Goal: Information Seeking & Learning: Learn about a topic

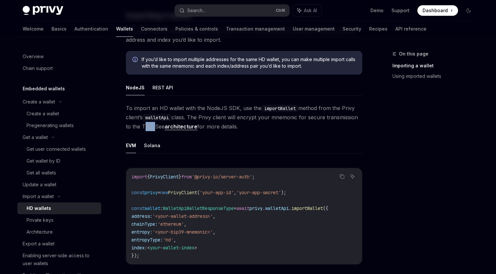
scroll to position [164, 0]
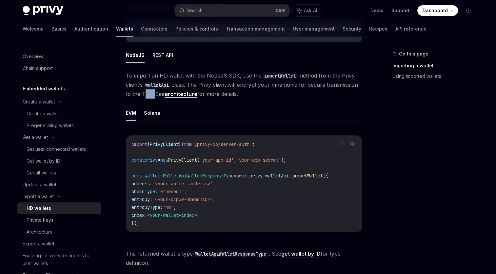
click at [187, 95] on link "architecture" at bounding box center [181, 94] width 33 height 7
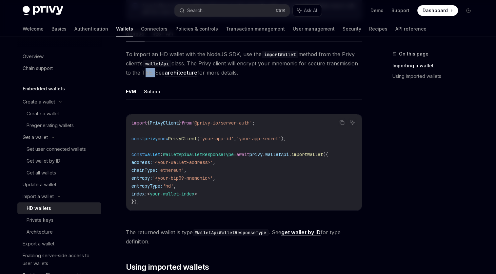
scroll to position [197, 0]
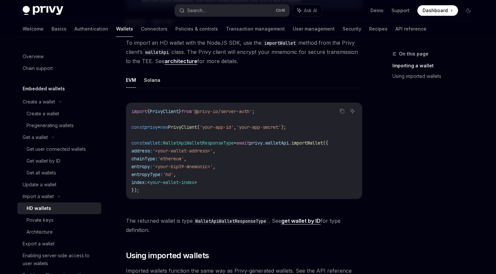
drag, startPoint x: 260, startPoint y: 201, endPoint x: 280, endPoint y: 201, distance: 20.3
click at [280, 199] on div "Copy Ask AI import { PrivyClient } from '@privy-io/server-auth' ; const privy =…" at bounding box center [244, 150] width 236 height 96
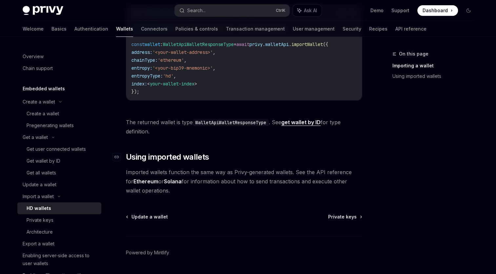
scroll to position [316, 0]
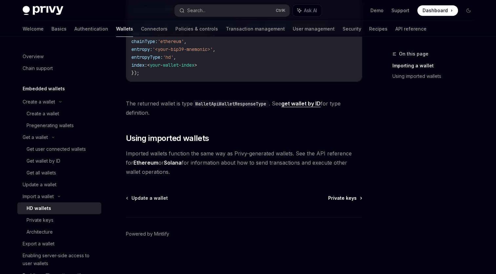
click at [352, 197] on span "Private keys" at bounding box center [342, 197] width 29 height 7
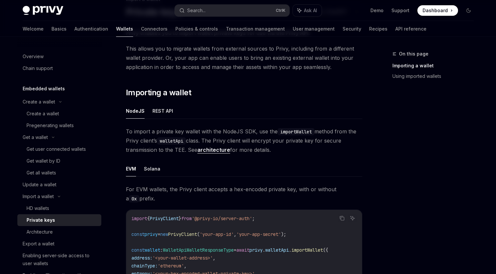
scroll to position [66, 0]
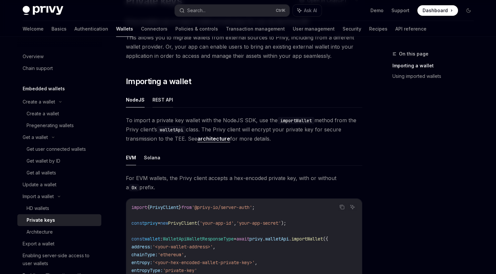
click at [163, 96] on button "REST API" at bounding box center [163, 99] width 21 height 15
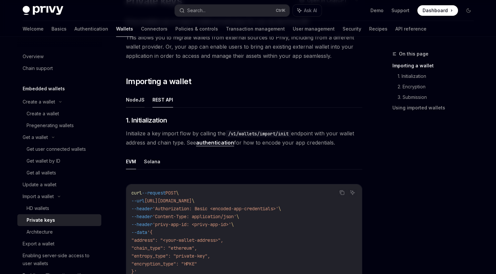
click at [139, 100] on button "NodeJS" at bounding box center [135, 99] width 19 height 15
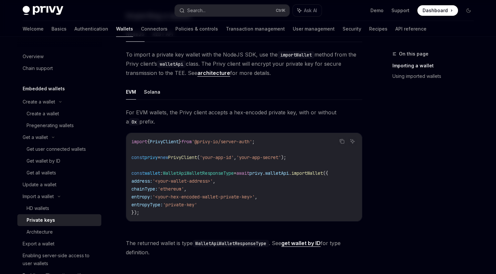
scroll to position [164, 0]
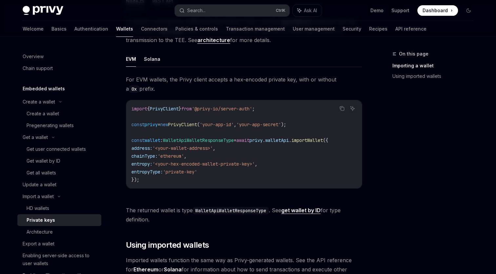
drag, startPoint x: 276, startPoint y: 190, endPoint x: 282, endPoint y: 189, distance: 5.9
click at [282, 188] on div "import { PrivyClient } from '@privy-io/server-auth' ; const privy = new PrivyCl…" at bounding box center [244, 144] width 236 height 88
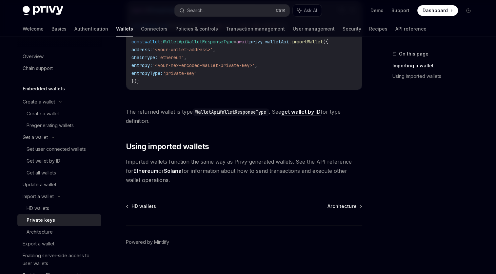
scroll to position [273, 0]
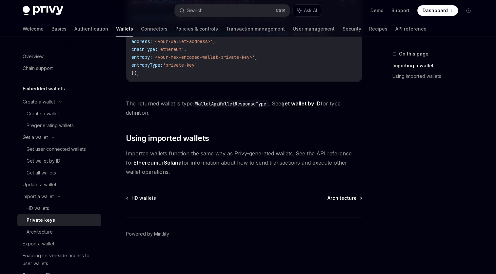
click at [348, 196] on span "Architecture" at bounding box center [342, 197] width 29 height 7
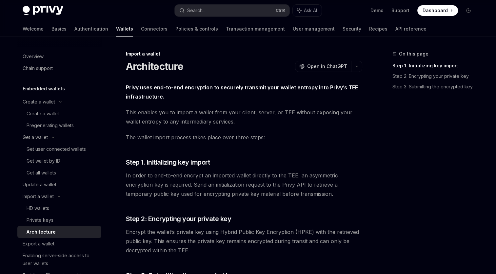
click at [302, 132] on div "Privy uses end-to-end encryption to securely transmit your wallet entropy into …" at bounding box center [244, 197] width 236 height 228
click at [293, 136] on span "The wallet import process takes place over three steps:" at bounding box center [244, 137] width 236 height 9
click at [302, 133] on span "The wallet import process takes place over three steps:" at bounding box center [244, 137] width 236 height 9
click at [381, 145] on div "On this page Step 1. Initializing key import Step 2: Encrypting your private ke…" at bounding box center [429, 162] width 100 height 224
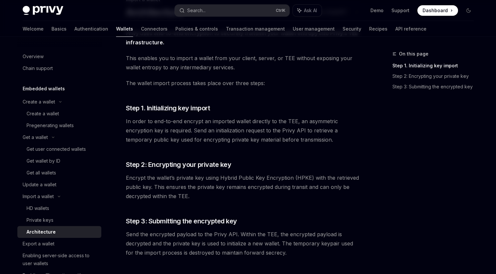
scroll to position [66, 0]
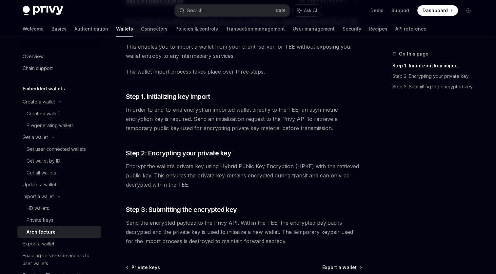
click at [302, 144] on div "Privy uses end-to-end encryption to securely transmit your wallet entropy into …" at bounding box center [244, 131] width 236 height 228
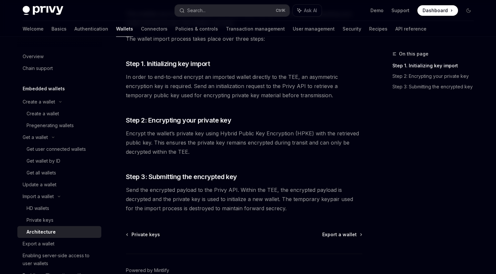
click at [301, 159] on div "Privy uses end-to-end encryption to securely transmit your wallet entropy into …" at bounding box center [244, 98] width 236 height 228
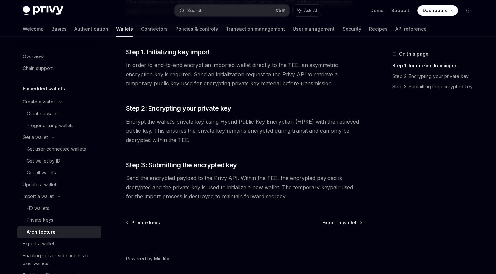
scroll to position [131, 0]
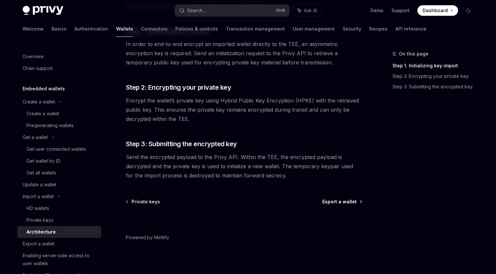
click at [340, 202] on span "Export a wallet" at bounding box center [339, 201] width 34 height 7
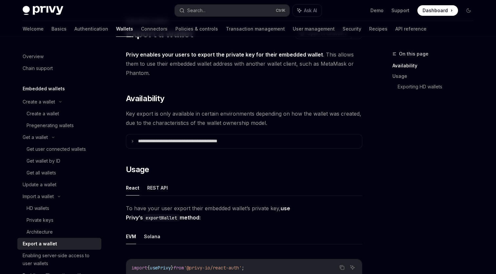
scroll to position [66, 0]
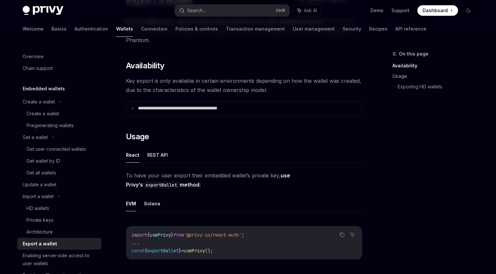
drag, startPoint x: 125, startPoint y: 107, endPoint x: 132, endPoint y: 108, distance: 7.7
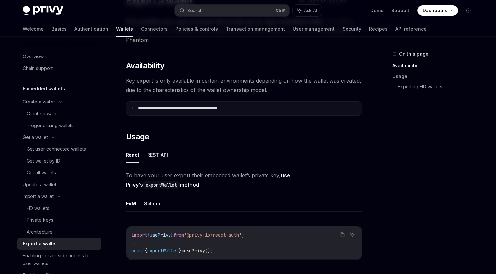
click at [132, 108] on icon at bounding box center [132, 108] width 3 height 3
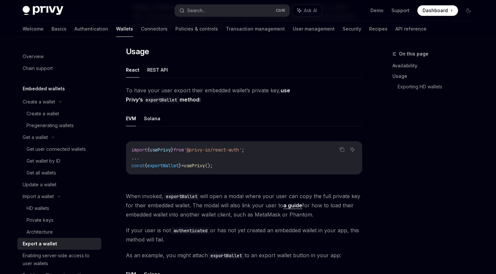
scroll to position [295, 0]
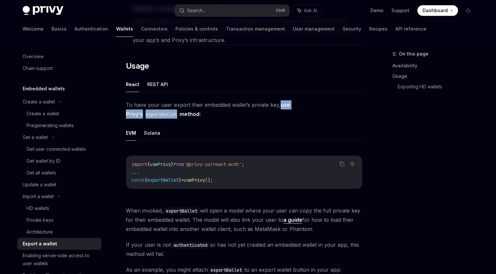
drag, startPoint x: 278, startPoint y: 104, endPoint x: 358, endPoint y: 104, distance: 80.0
click at [358, 104] on span "To have your user export their embedded wallet’s private key, use Privy’s expor…" at bounding box center [244, 109] width 236 height 18
drag, startPoint x: 358, startPoint y: 104, endPoint x: 410, endPoint y: 140, distance: 62.4
click at [410, 140] on div "On this page Availability Usage Exporting HD wallets" at bounding box center [429, 162] width 100 height 224
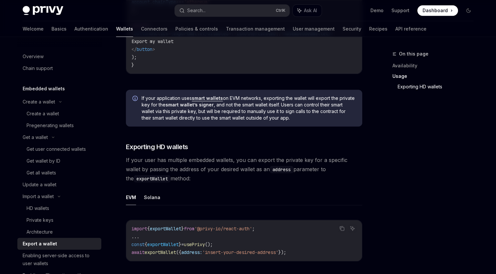
scroll to position [689, 0]
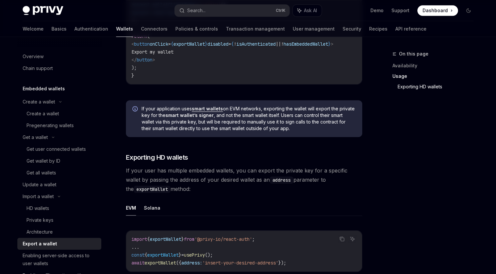
click at [264, 153] on div "To have your user export their embedded wallet’s private key, use Privy’s expor…" at bounding box center [244, 14] width 236 height 616
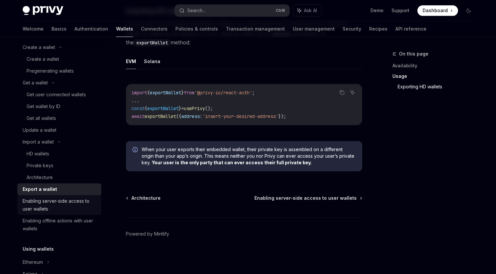
scroll to position [66, 0]
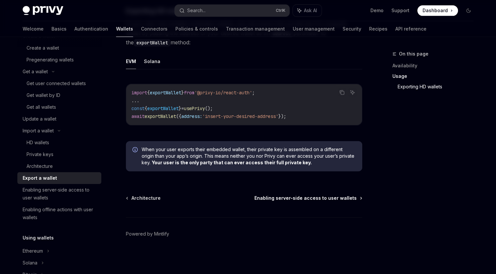
click at [336, 196] on span "Enabling server-side access to user wallets" at bounding box center [306, 197] width 102 height 7
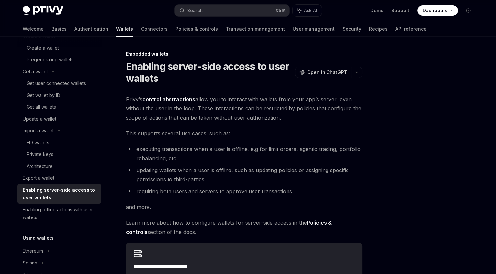
click at [399, 134] on div at bounding box center [429, 162] width 100 height 224
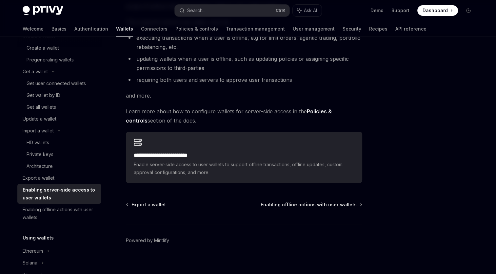
scroll to position [117, 0]
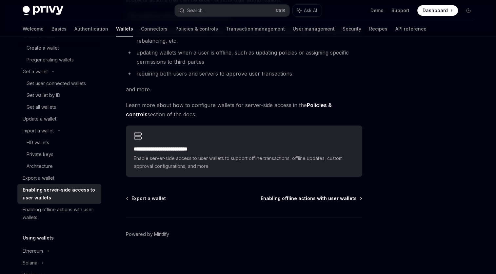
click at [339, 200] on span "Enabling offline actions with user wallets" at bounding box center [309, 198] width 96 height 7
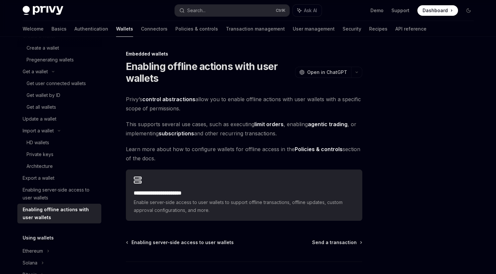
click at [397, 114] on div at bounding box center [429, 162] width 100 height 224
click at [321, 115] on div "**********" at bounding box center [244, 157] width 236 height 126
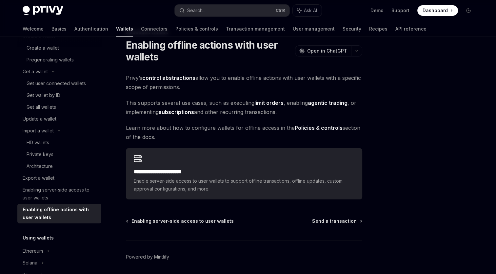
scroll to position [44, 0]
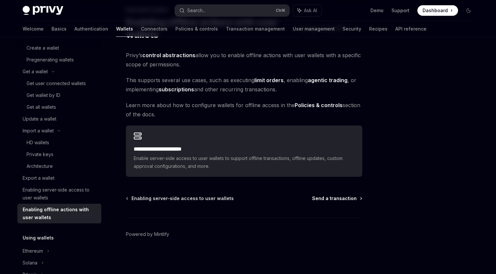
click at [346, 197] on span "Send a transaction" at bounding box center [334, 198] width 45 height 7
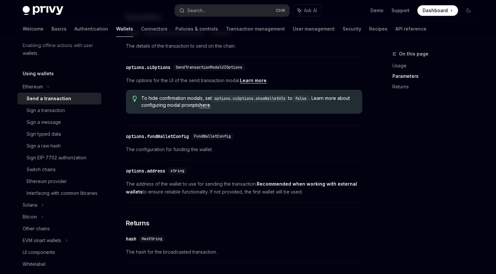
scroll to position [328, 0]
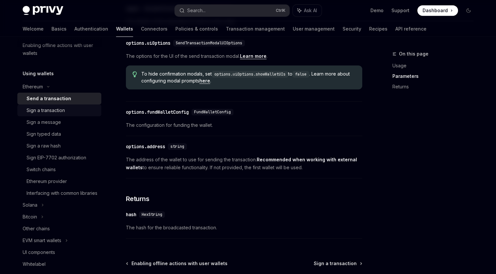
click at [56, 108] on div "Sign a transaction" at bounding box center [46, 110] width 38 height 8
type textarea "*"
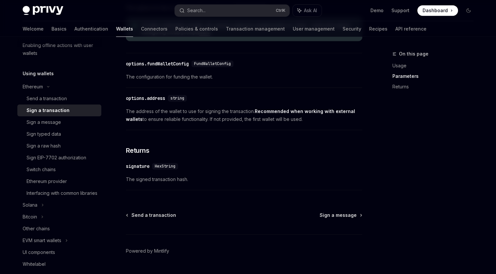
scroll to position [394, 0]
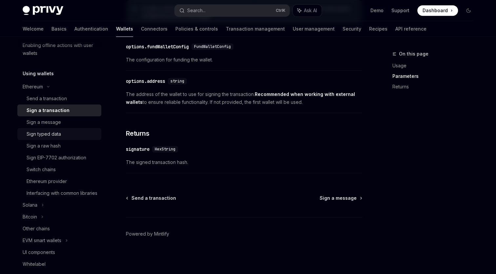
click at [50, 135] on div "Sign typed data" at bounding box center [44, 134] width 34 height 8
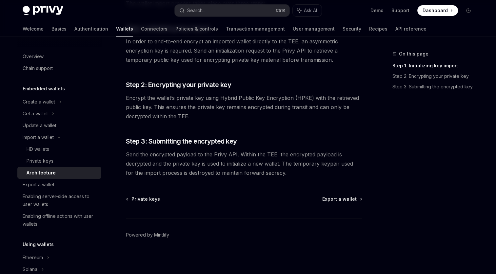
scroll to position [134, 0]
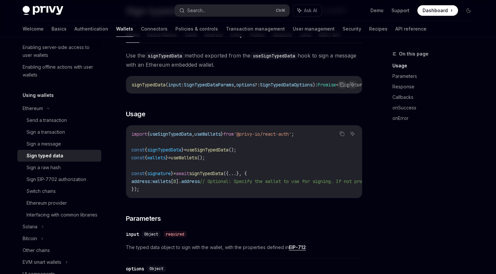
scroll to position [66, 0]
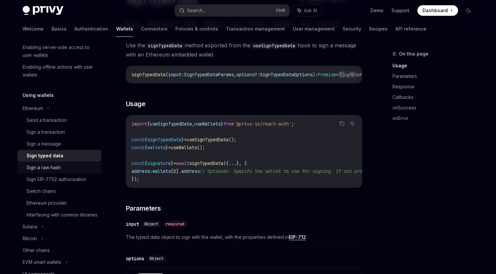
click at [50, 167] on div "Sign a raw hash" at bounding box center [44, 167] width 34 height 8
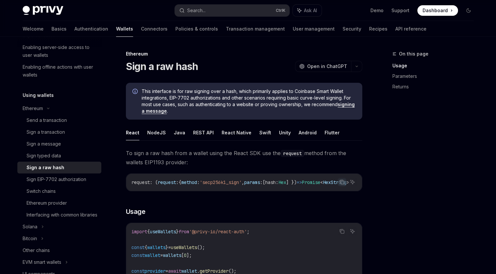
click at [387, 166] on div "On this page Usage Parameters Returns" at bounding box center [429, 162] width 100 height 224
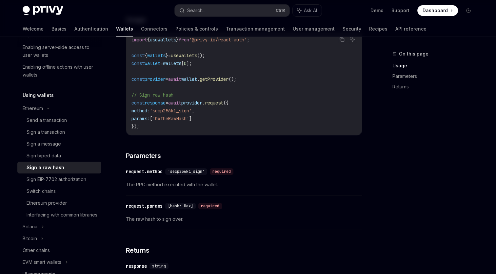
scroll to position [230, 0]
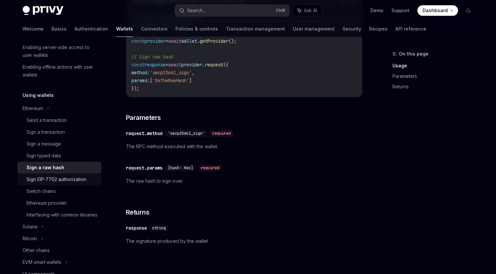
click at [55, 179] on div "Sign EIP-7702 authorization" at bounding box center [57, 179] width 60 height 8
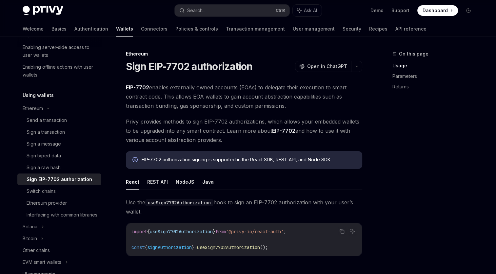
click at [284, 130] on link "EIP-7702" at bounding box center [283, 130] width 23 height 7
click at [391, 141] on div "On this page Usage Parameters Returns" at bounding box center [429, 162] width 100 height 224
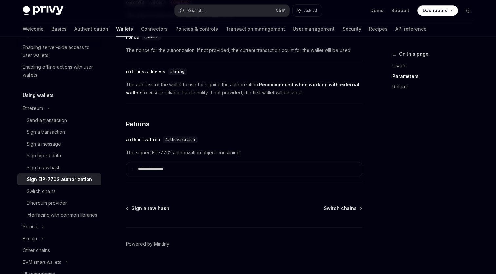
scroll to position [613, 0]
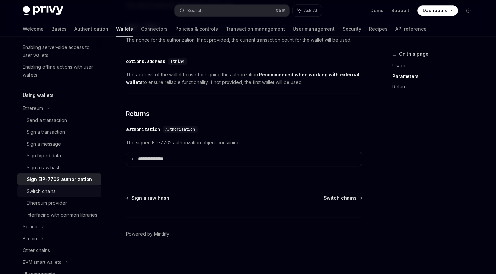
click at [52, 191] on div "Switch chains" at bounding box center [41, 191] width 29 height 8
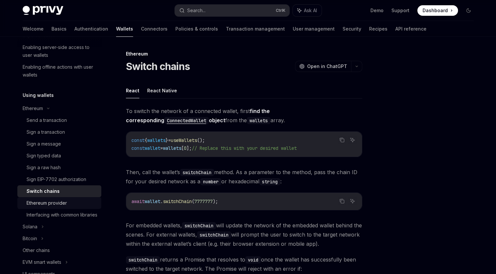
click at [54, 199] on div "Ethereum provider" at bounding box center [47, 203] width 40 height 8
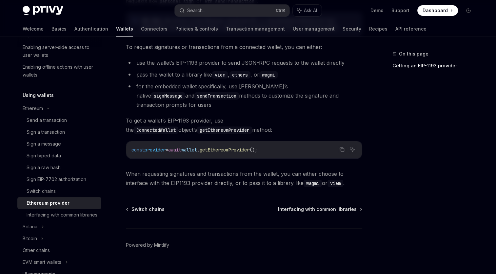
scroll to position [122, 0]
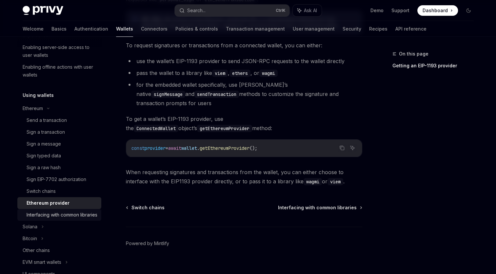
click at [66, 214] on div "Interfacing with common libraries" at bounding box center [62, 215] width 71 height 8
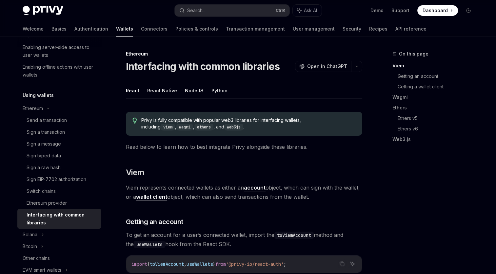
click at [394, 151] on div "On this page Viem Getting an account Getting a wallet client Wagmi Ethers Ether…" at bounding box center [429, 162] width 100 height 224
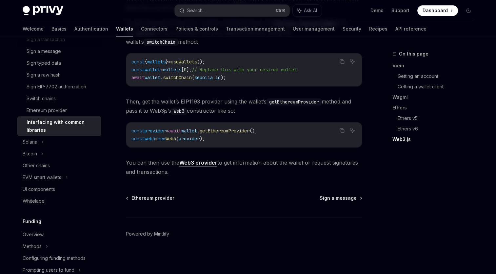
scroll to position [212, 0]
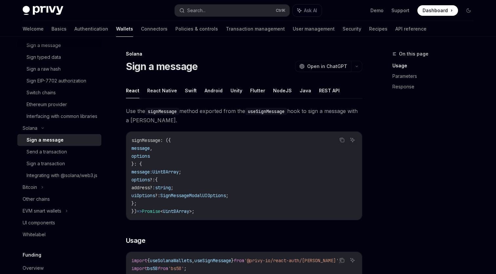
click at [415, 126] on div "On this page Usage Parameters Response" at bounding box center [429, 162] width 100 height 224
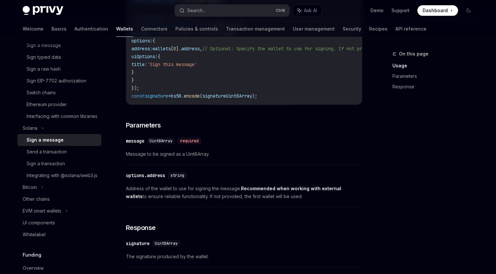
scroll to position [328, 0]
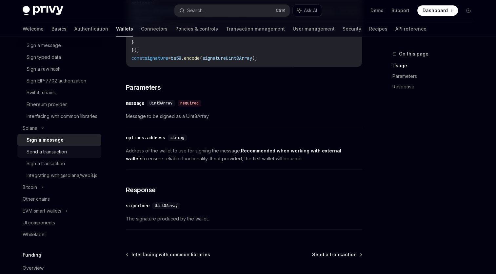
click at [52, 155] on div "Send a transaction" at bounding box center [47, 152] width 40 height 8
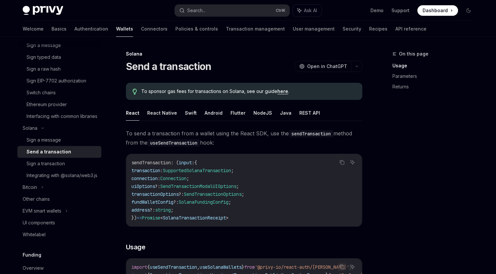
click at [395, 144] on div "On this page Usage Parameters Returns" at bounding box center [429, 162] width 100 height 224
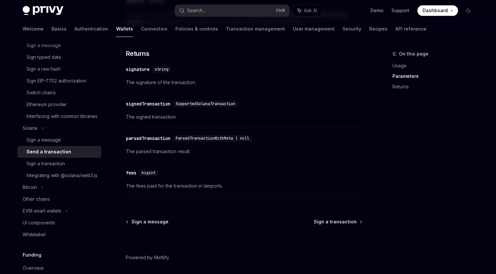
scroll to position [820, 0]
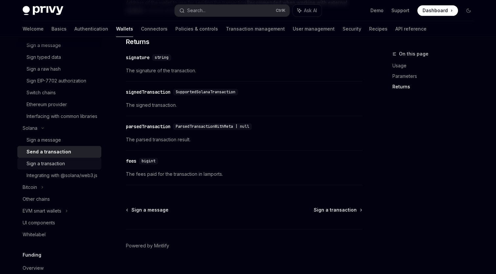
click at [42, 167] on div "Sign a transaction" at bounding box center [46, 163] width 38 height 8
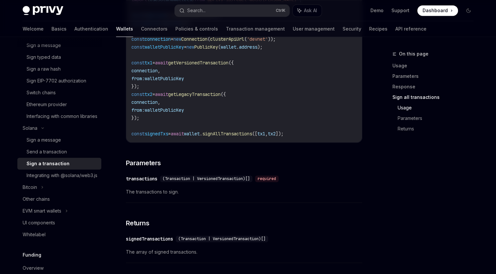
scroll to position [951, 0]
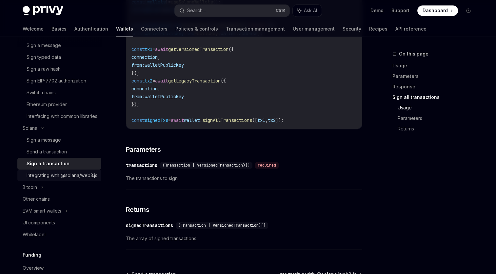
click at [45, 179] on div "Integrating with @solana/web3.js" at bounding box center [62, 175] width 71 height 8
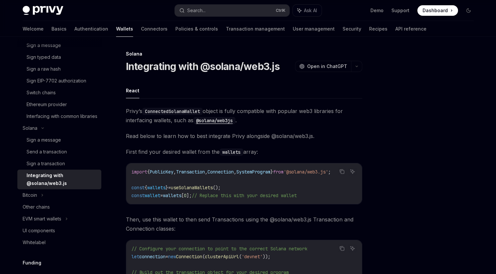
click at [377, 140] on div "Solana Integrating with @solana/web3.js OpenAI Open in ChatGPT OpenAI Open in C…" at bounding box center [248, 232] width 462 height 391
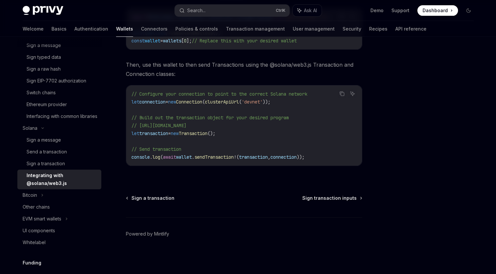
scroll to position [245, 0]
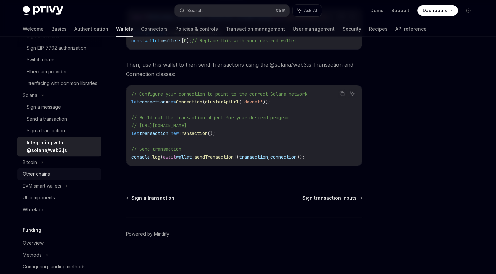
click at [35, 178] on div "Other chains" at bounding box center [36, 174] width 27 height 8
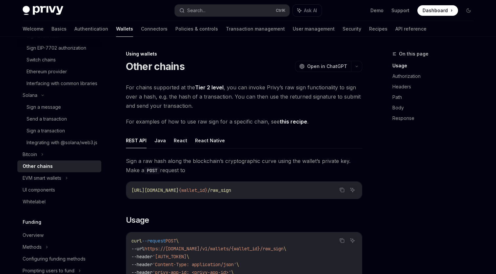
click at [382, 172] on div "On this page Usage Authorization Headers Path Body Response" at bounding box center [429, 162] width 100 height 224
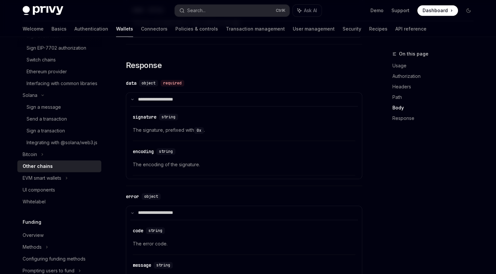
scroll to position [818, 0]
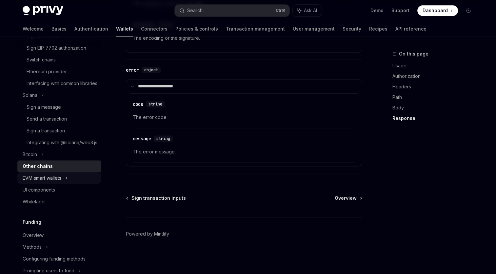
click at [45, 182] on div "EVM smart wallets" at bounding box center [42, 178] width 39 height 8
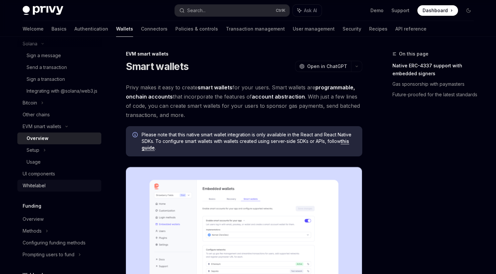
scroll to position [310, 0]
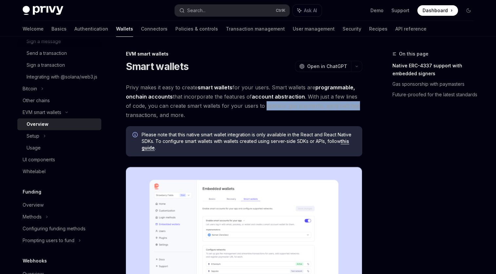
drag, startPoint x: 256, startPoint y: 107, endPoint x: 352, endPoint y: 108, distance: 95.8
click at [352, 108] on span "Privy makes it easy to create smart wallets for your users. Smart wallets are p…" at bounding box center [244, 101] width 236 height 37
drag, startPoint x: 352, startPoint y: 108, endPoint x: 306, endPoint y: 116, distance: 46.6
click at [306, 116] on span "Privy makes it easy to create smart wallets for your users. Smart wallets are p…" at bounding box center [244, 101] width 236 height 37
drag, startPoint x: 316, startPoint y: 105, endPoint x: 362, endPoint y: 105, distance: 45.9
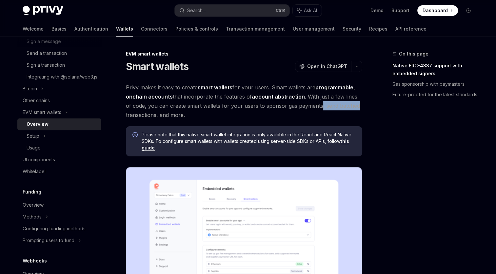
click at [362, 105] on span "Privy makes it easy to create smart wallets for your users. Smart wallets are p…" at bounding box center [244, 101] width 236 height 37
drag, startPoint x: 362, startPoint y: 105, endPoint x: 300, endPoint y: 113, distance: 62.5
click at [300, 113] on span "Privy makes it easy to create smart wallets for your users. Smart wallets are p…" at bounding box center [244, 101] width 236 height 37
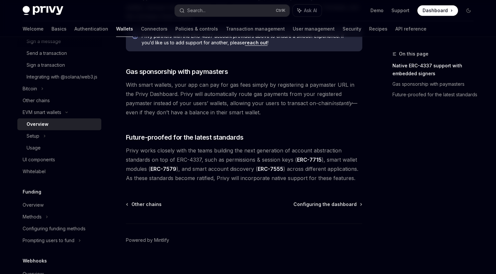
scroll to position [511, 0]
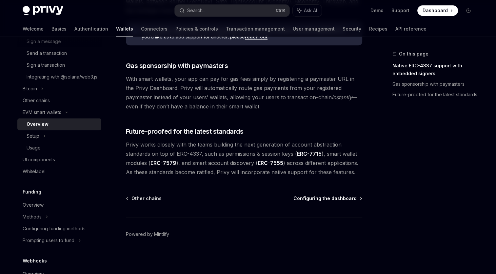
click at [352, 197] on span "Configuring the dashboard" at bounding box center [325, 198] width 63 height 7
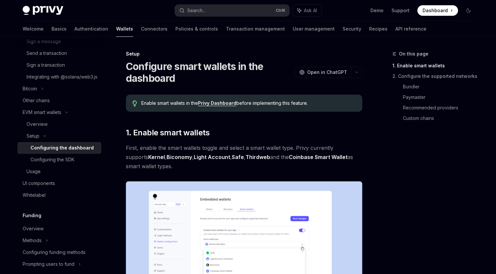
click at [380, 128] on div "On this page 1. Enable smart wallets 2. Configure the supported networks Bundle…" at bounding box center [429, 89] width 100 height 79
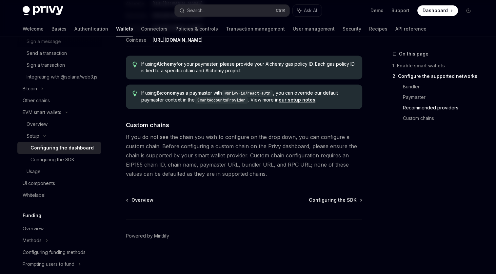
scroll to position [893, 0]
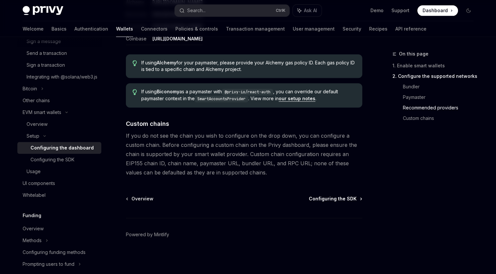
click at [349, 198] on span "Configuring the SDK" at bounding box center [333, 198] width 48 height 7
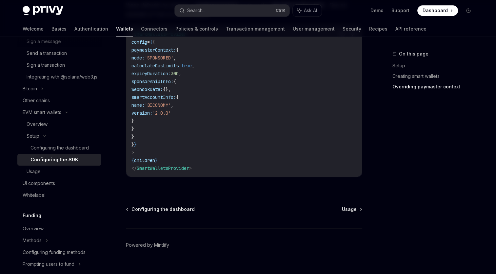
scroll to position [580, 0]
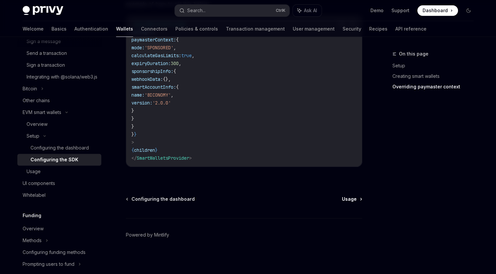
click at [347, 200] on span "Usage" at bounding box center [349, 198] width 15 height 7
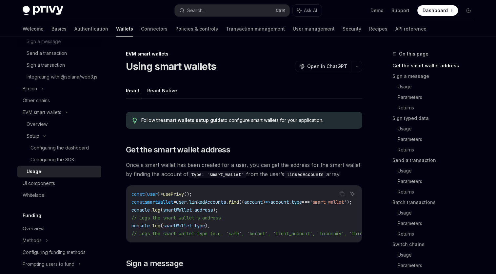
click at [383, 126] on div "On this page Get the smart wallet address Sign a message Usage Parameters Retur…" at bounding box center [429, 162] width 100 height 224
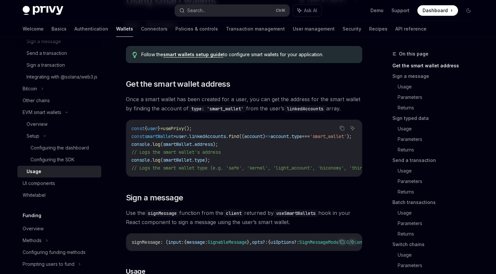
click at [383, 152] on div "On this page Get the smart wallet address Sign a message Usage Parameters Retur…" at bounding box center [429, 162] width 100 height 224
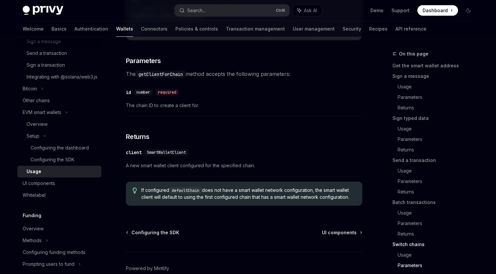
scroll to position [2044, 0]
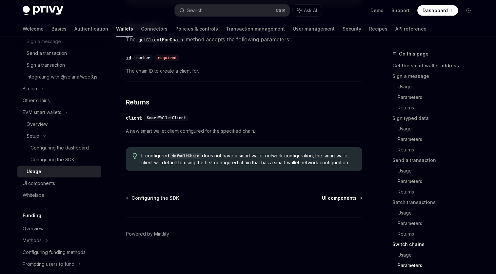
click at [353, 197] on span "UI components" at bounding box center [339, 197] width 35 height 7
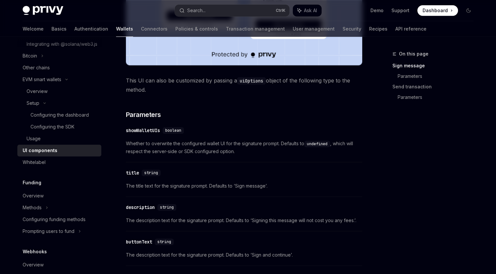
scroll to position [328, 0]
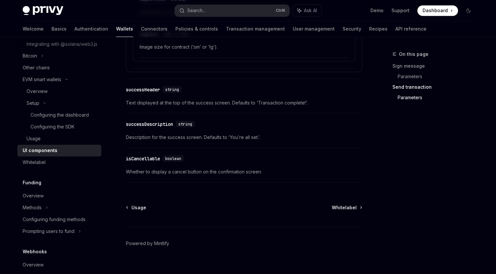
scroll to position [1196, 0]
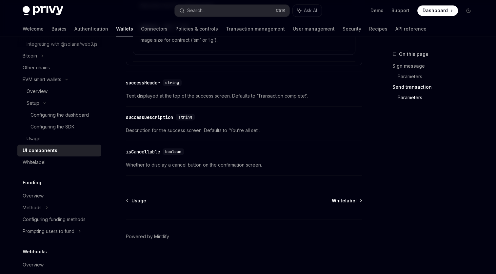
click at [346, 197] on span "Whitelabel" at bounding box center [344, 200] width 25 height 7
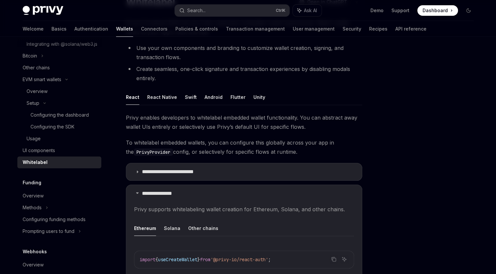
scroll to position [66, 0]
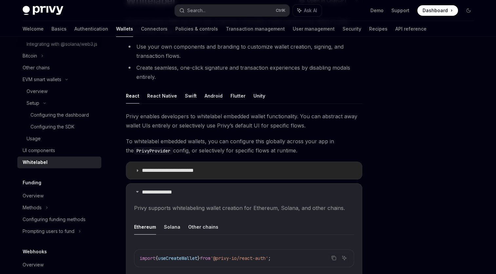
click at [189, 171] on p "**********" at bounding box center [173, 170] width 63 height 7
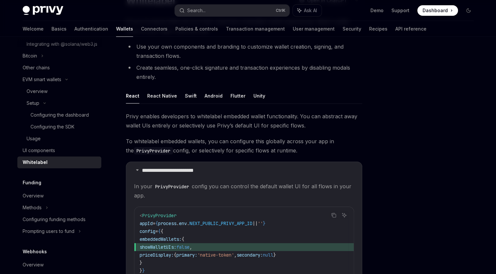
click at [390, 163] on div at bounding box center [429, 162] width 100 height 224
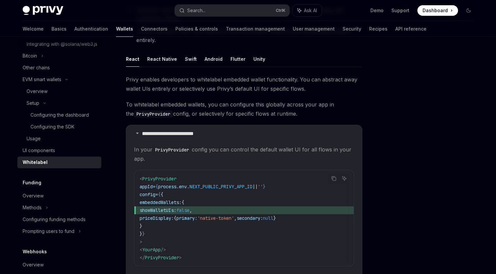
scroll to position [98, 0]
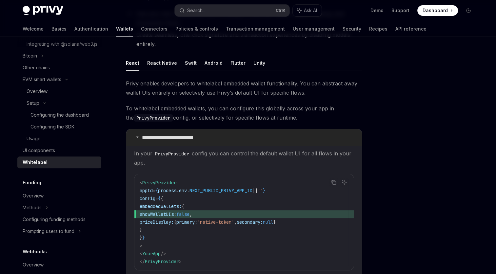
click at [138, 138] on icon at bounding box center [137, 137] width 4 height 4
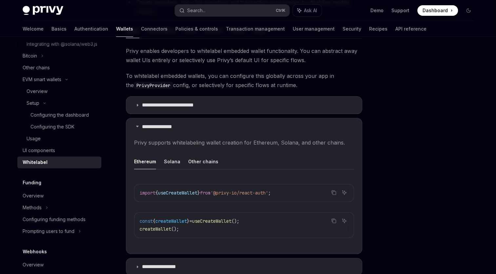
scroll to position [131, 0]
click at [396, 148] on div at bounding box center [429, 162] width 100 height 224
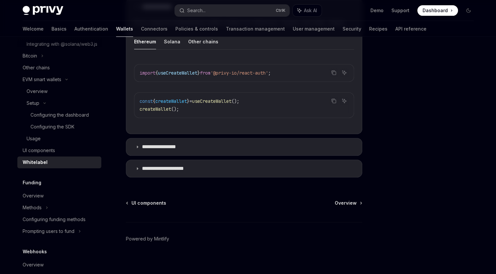
scroll to position [254, 0]
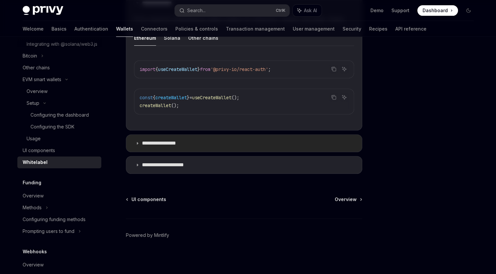
click at [172, 144] on p "**********" at bounding box center [165, 143] width 47 height 7
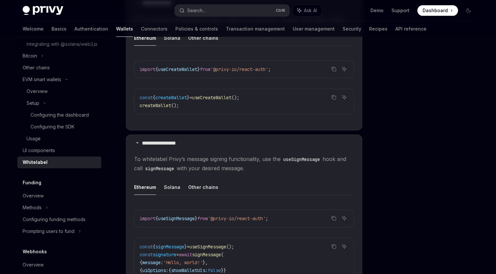
click at [400, 142] on div at bounding box center [429, 162] width 100 height 224
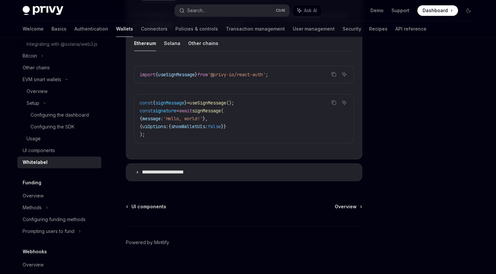
scroll to position [405, 0]
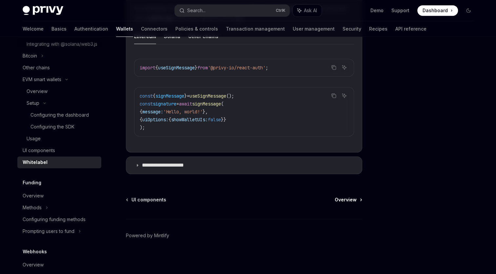
click at [350, 199] on span "Overview" at bounding box center [346, 199] width 22 height 7
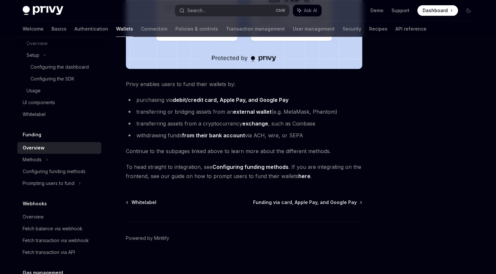
scroll to position [240, 0]
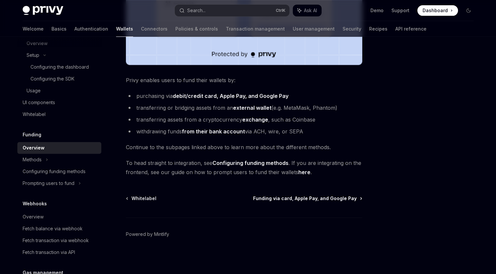
click at [346, 197] on span "Funding via card, Apple Pay, and Google Pay" at bounding box center [305, 198] width 104 height 7
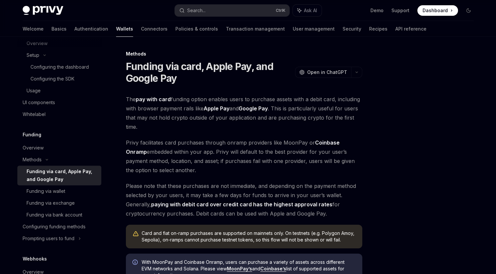
click at [401, 120] on div at bounding box center [429, 162] width 100 height 224
click at [399, 97] on div at bounding box center [429, 162] width 100 height 224
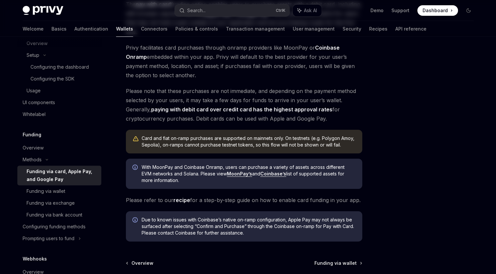
scroll to position [159, 0]
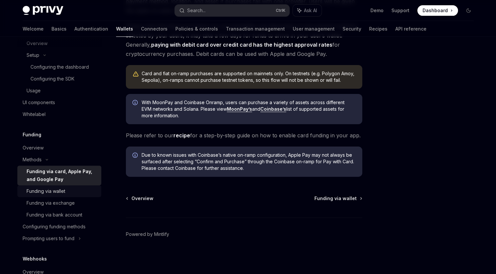
click at [56, 195] on div "Funding via wallet" at bounding box center [46, 191] width 39 height 8
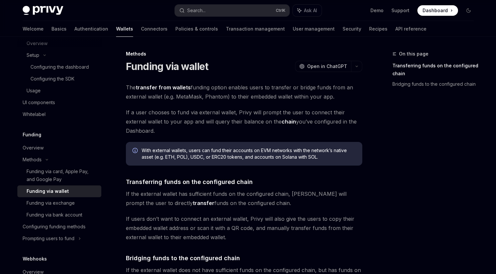
click at [376, 119] on div "On this page Transferring funds on the configured chain Bridging funds to the c…" at bounding box center [248, 255] width 462 height 437
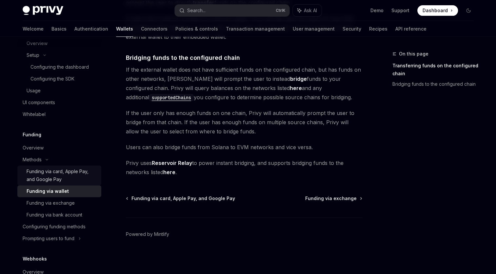
scroll to position [424, 0]
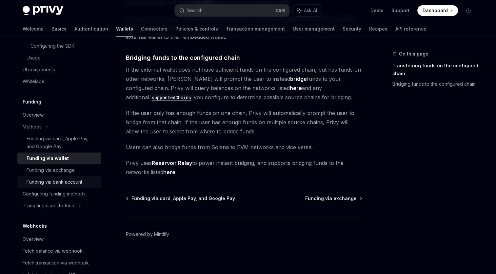
click at [64, 186] on div "Funding via bank account" at bounding box center [55, 182] width 56 height 8
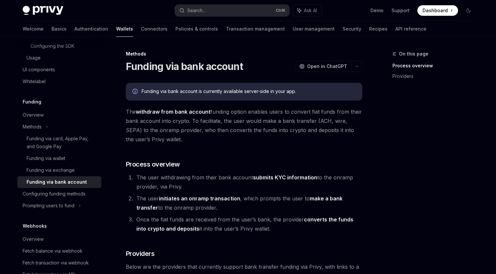
click at [380, 144] on div "On this page Process overview Providers" at bounding box center [429, 162] width 100 height 224
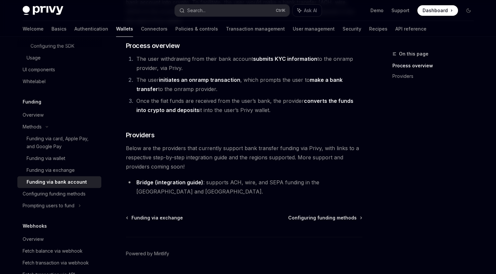
scroll to position [129, 0]
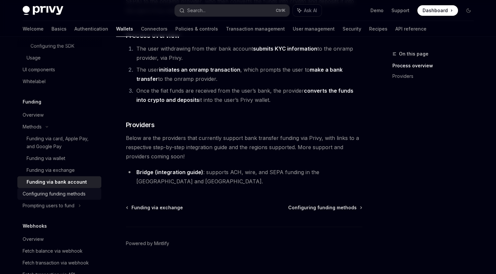
click at [51, 197] on div "Configuring funding methods" at bounding box center [54, 194] width 63 height 8
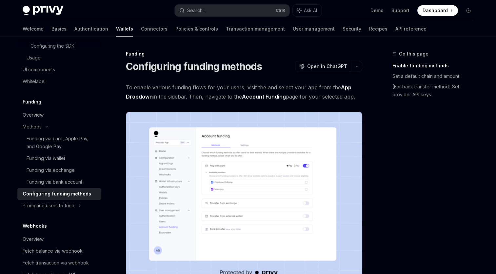
click at [409, 134] on div "On this page Enable funding methods Set a default chain and amount [For bank tr…" at bounding box center [429, 162] width 100 height 224
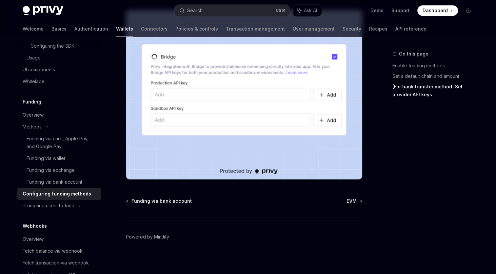
scroll to position [632, 0]
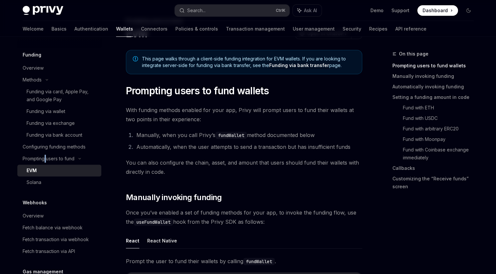
scroll to position [489, 0]
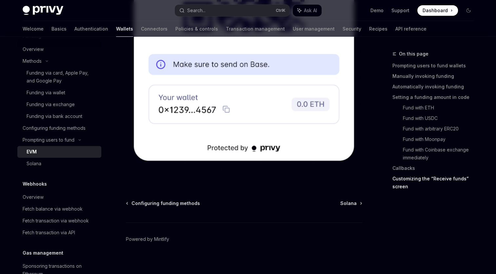
scroll to position [2176, 0]
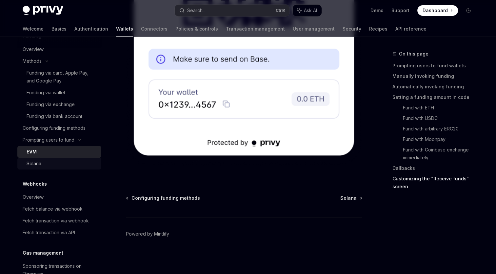
click at [44, 167] on div "Solana" at bounding box center [62, 163] width 71 height 8
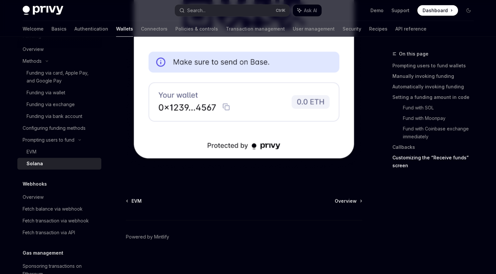
scroll to position [1753, 0]
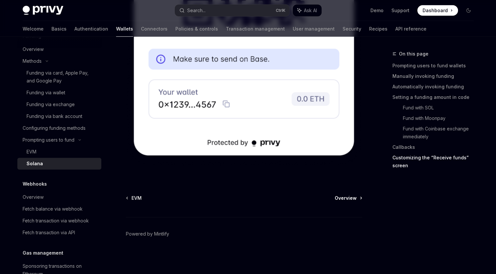
click at [351, 197] on span "Overview" at bounding box center [346, 197] width 22 height 7
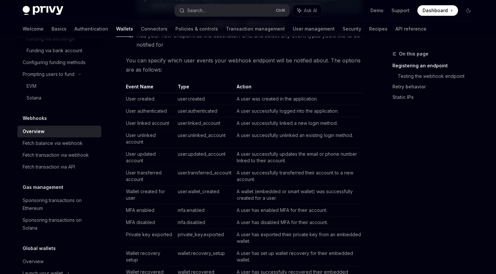
scroll to position [230, 0]
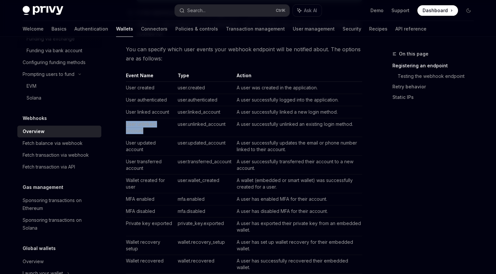
drag, startPoint x: 150, startPoint y: 131, endPoint x: 127, endPoint y: 123, distance: 24.5
click at [127, 123] on td "User unlinked account" at bounding box center [150, 127] width 49 height 19
click at [240, 131] on td "A user successfully unlinked an existing login method." at bounding box center [298, 127] width 128 height 19
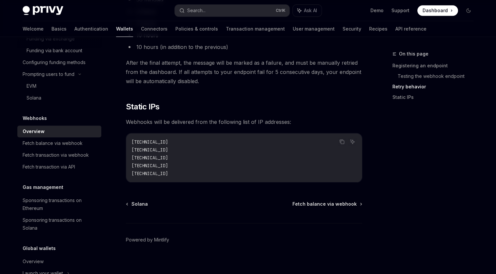
scroll to position [688, 0]
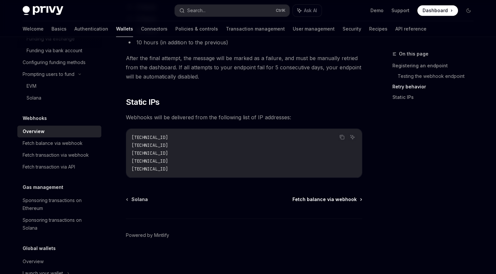
click at [346, 199] on span "Fetch balance via webhook" at bounding box center [325, 199] width 64 height 7
type textarea "*"
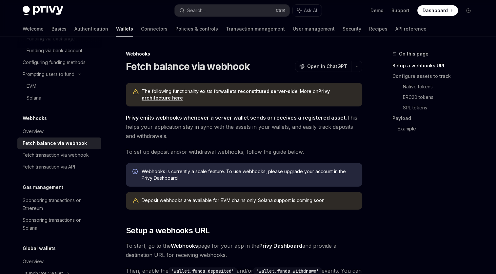
click at [268, 137] on span "Privy emits webhooks whenever a server wallet sends or receives a registered as…" at bounding box center [244, 127] width 236 height 28
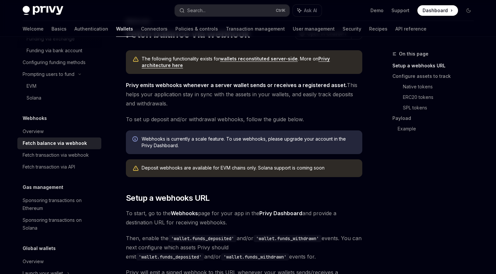
scroll to position [33, 0]
click at [202, 106] on span "Privy emits webhooks whenever a server wallet sends or receives a registered as…" at bounding box center [244, 94] width 236 height 28
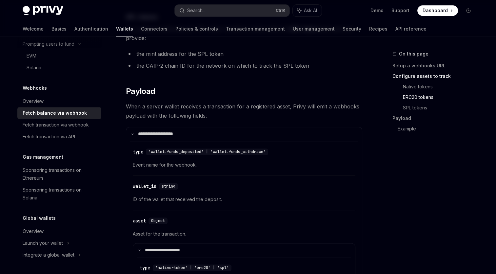
scroll to position [525, 0]
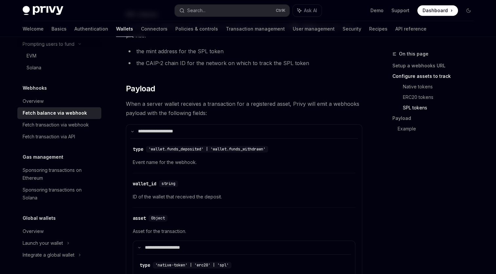
click at [253, 163] on span "Event name for the webhook." at bounding box center [244, 162] width 223 height 8
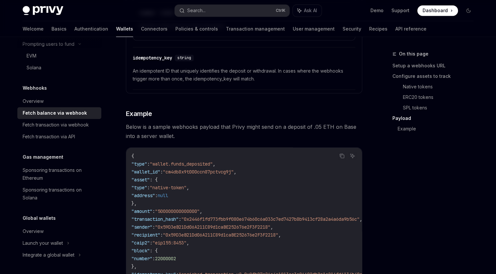
scroll to position [1075, 0]
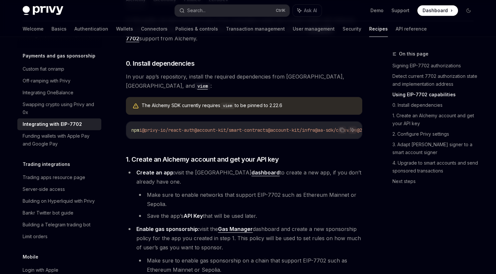
scroll to position [459, 0]
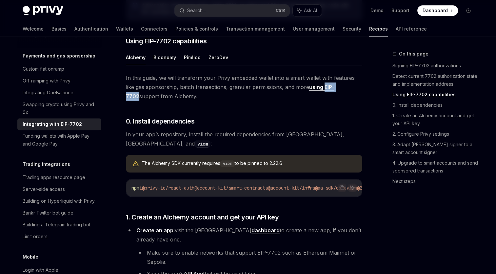
drag, startPoint x: 353, startPoint y: 98, endPoint x: 323, endPoint y: 96, distance: 29.9
click at [323, 96] on span "In this guide, we will transform your Privy embedded wallet into a smart wallet…" at bounding box center [244, 87] width 236 height 28
copy link "EIP-7702"
